Goal: Communication & Community: Answer question/provide support

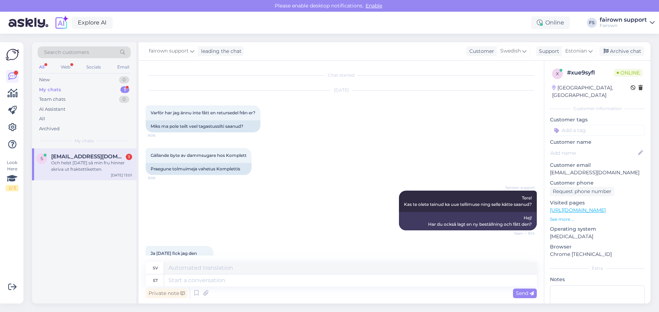
scroll to position [3198, 0]
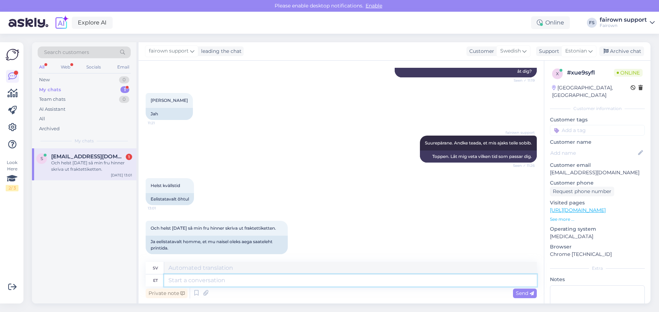
click at [213, 278] on textarea at bounding box center [350, 281] width 373 height 12
click at [200, 283] on textarea at bounding box center [350, 281] width 373 height 12
click at [211, 282] on textarea at bounding box center [350, 281] width 373 height 12
click at [225, 283] on textarea at bounding box center [350, 281] width 373 height 12
click at [271, 283] on textarea at bounding box center [350, 281] width 373 height 12
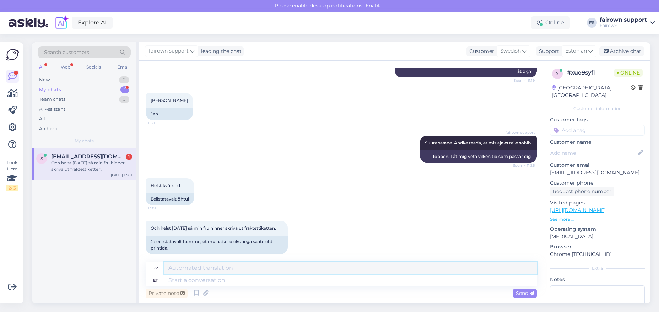
click at [315, 268] on textarea at bounding box center [350, 268] width 373 height 12
click at [314, 281] on textarea at bounding box center [350, 281] width 373 height 12
click at [203, 279] on textarea at bounding box center [350, 281] width 373 height 12
click at [213, 280] on textarea at bounding box center [350, 281] width 373 height 12
type textarea "Homme 17-22."
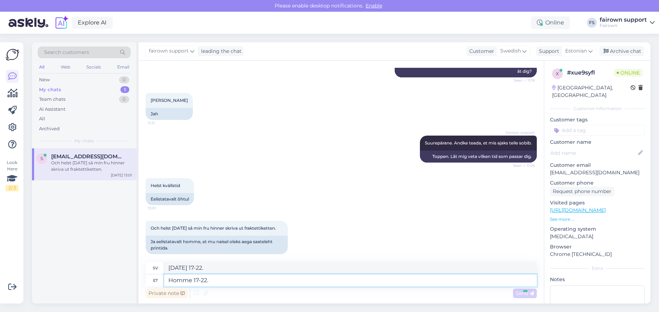
scroll to position [3240, 0]
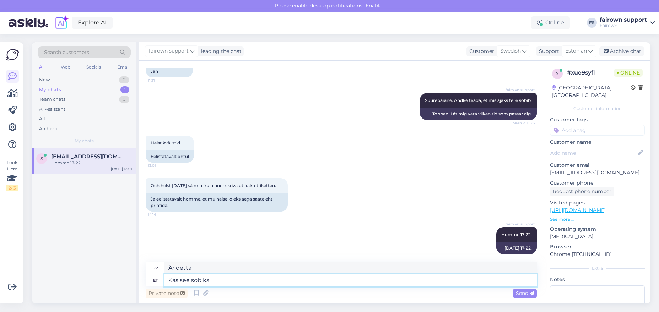
type textarea "Kas see sobiks?"
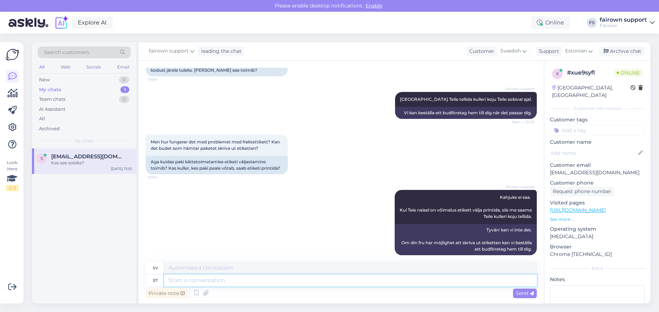
scroll to position [3283, 0]
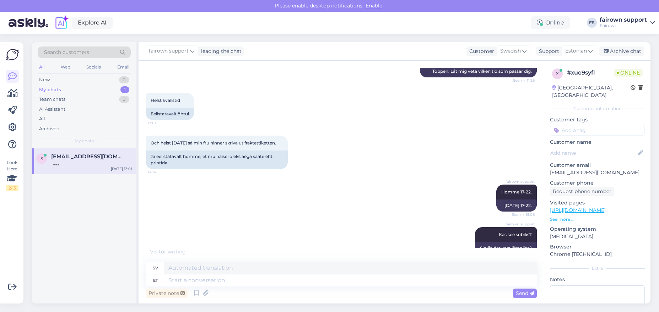
click at [263, 293] on div "Private note Send" at bounding box center [341, 294] width 391 height 14
click at [263, 285] on textarea at bounding box center [350, 281] width 373 height 12
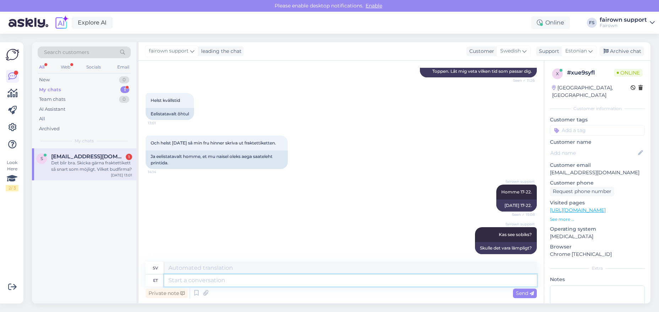
scroll to position [3338, 0]
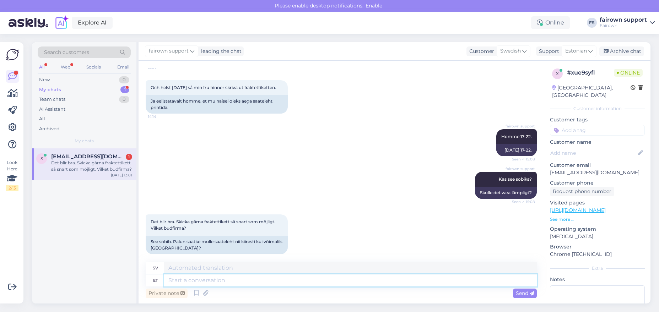
click at [249, 285] on textarea at bounding box center [350, 281] width 373 height 12
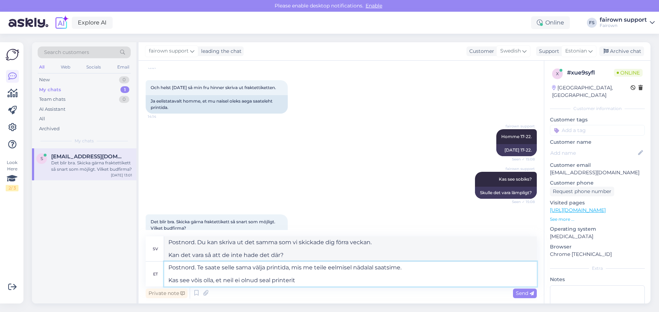
type textarea "Postnord. Te saate selle sama välja printida, mis me teile eelmisel nädalal saa…"
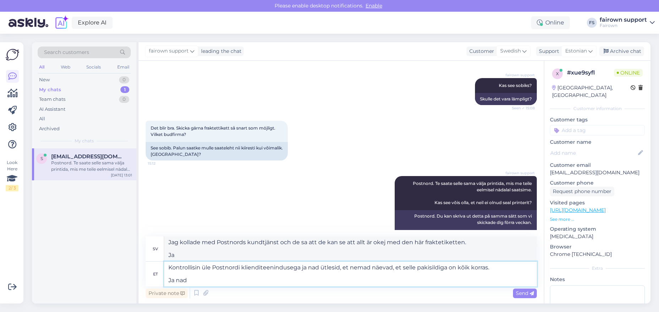
scroll to position [3445, 0]
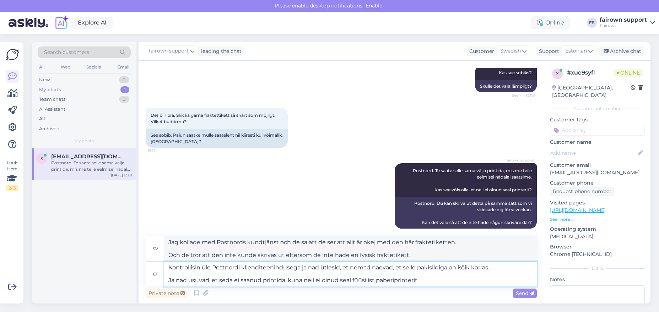
type textarea "Kontrollisin üle Postnordi klienditeenindusega ja nad ütlesid, et nemad näevad,…"
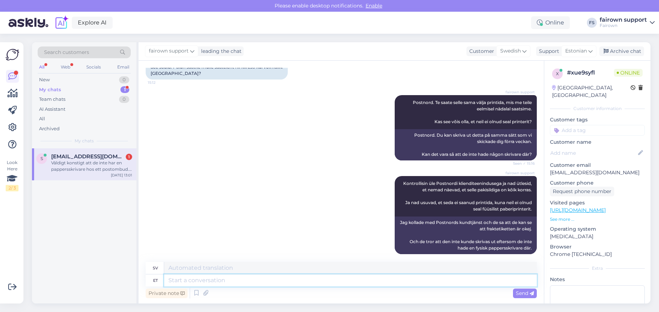
scroll to position [3575, 0]
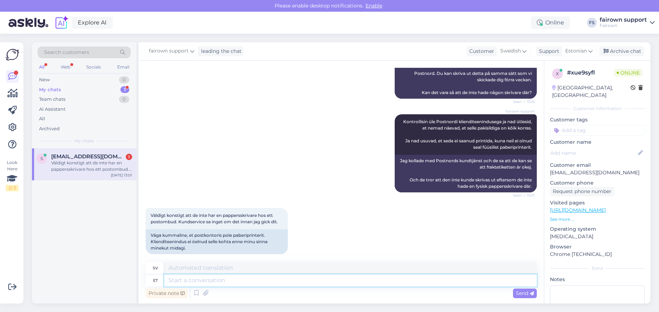
click at [237, 283] on textarea at bounding box center [350, 281] width 373 height 12
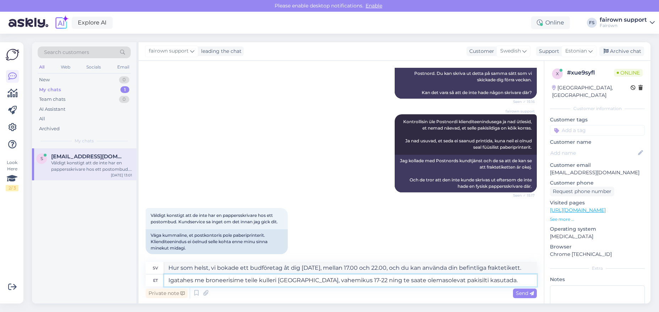
drag, startPoint x: 199, startPoint y: 280, endPoint x: 154, endPoint y: 280, distance: 45.5
click at [154, 280] on div "et Igatahes me broneerisime teile kulleri [GEOGRAPHIC_DATA], vahemikus 17-22 ni…" at bounding box center [341, 281] width 391 height 12
type textarea "Me broneerisime teile kulleri [GEOGRAPHIC_DATA], vahemikus 17-22 ning te saate …"
click at [477, 281] on textarea "Me broneerisime teile kulleri [GEOGRAPHIC_DATA], vahemikus 17-22 ning te saate …" at bounding box center [350, 281] width 373 height 12
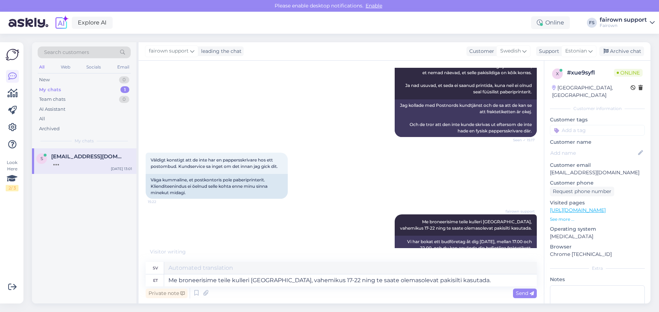
scroll to position [3673, 0]
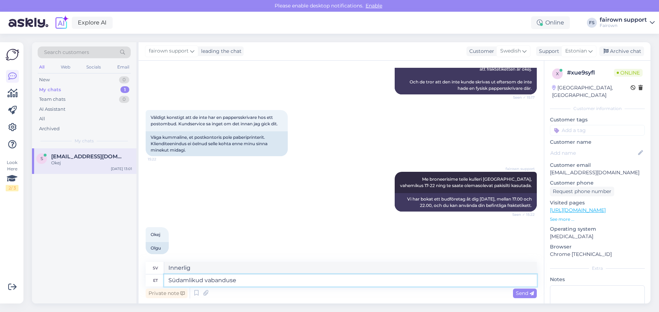
type textarea "Südamlikud vabandused"
drag, startPoint x: 264, startPoint y: 282, endPoint x: 119, endPoint y: 269, distance: 144.9
click at [119, 268] on div "Search customers All Web Socials Email New 0 My chats 1 Team chats 0 AI Assista…" at bounding box center [341, 173] width 619 height 262
type textarea "P"
type textarea "Palun vabandust, et see on võtnud nii palju aega teie jaoks."
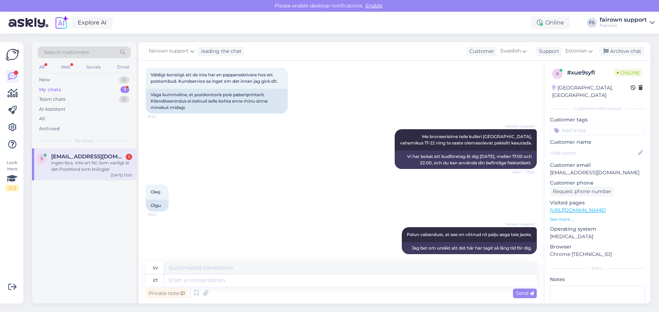
scroll to position [3771, 0]
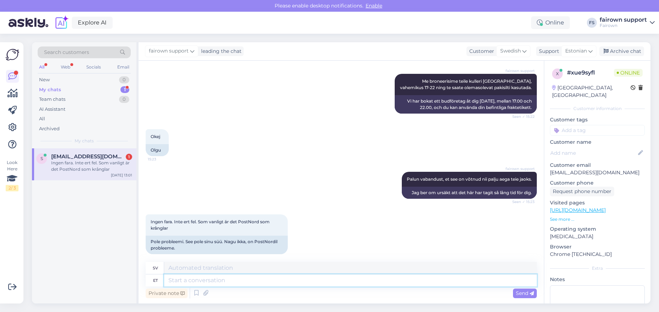
click at [342, 281] on textarea at bounding box center [350, 281] width 373 height 12
type textarea "M"
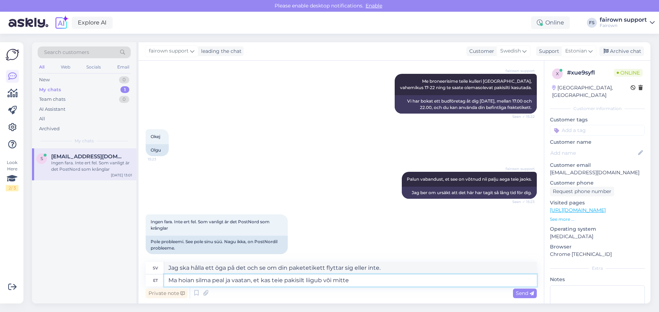
type textarea "Ma hoian silma peal ja vaatan, et kas teie pakisilt liigub või mitte."
click at [361, 281] on textarea "Ma hoian silma peal ja vaatan, et kas teie pakisilt liigub või mitte." at bounding box center [350, 281] width 373 height 12
drag, startPoint x: 361, startPoint y: 281, endPoint x: 158, endPoint y: 280, distance: 203.7
click at [158, 280] on div "et Ma hoian silma peal ja vaatan, et kas teie pakisilt liigub või mitte." at bounding box center [341, 281] width 391 height 12
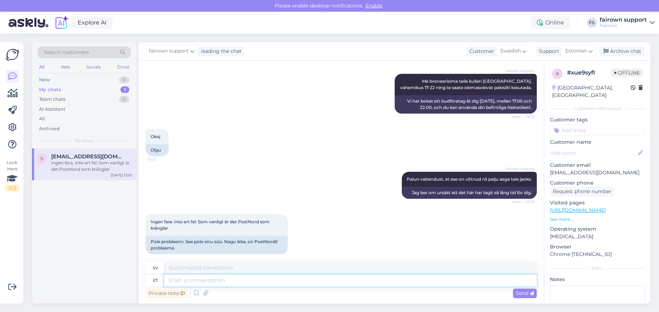
click at [287, 283] on textarea at bounding box center [350, 281] width 373 height 12
